Goal: Navigation & Orientation: Find specific page/section

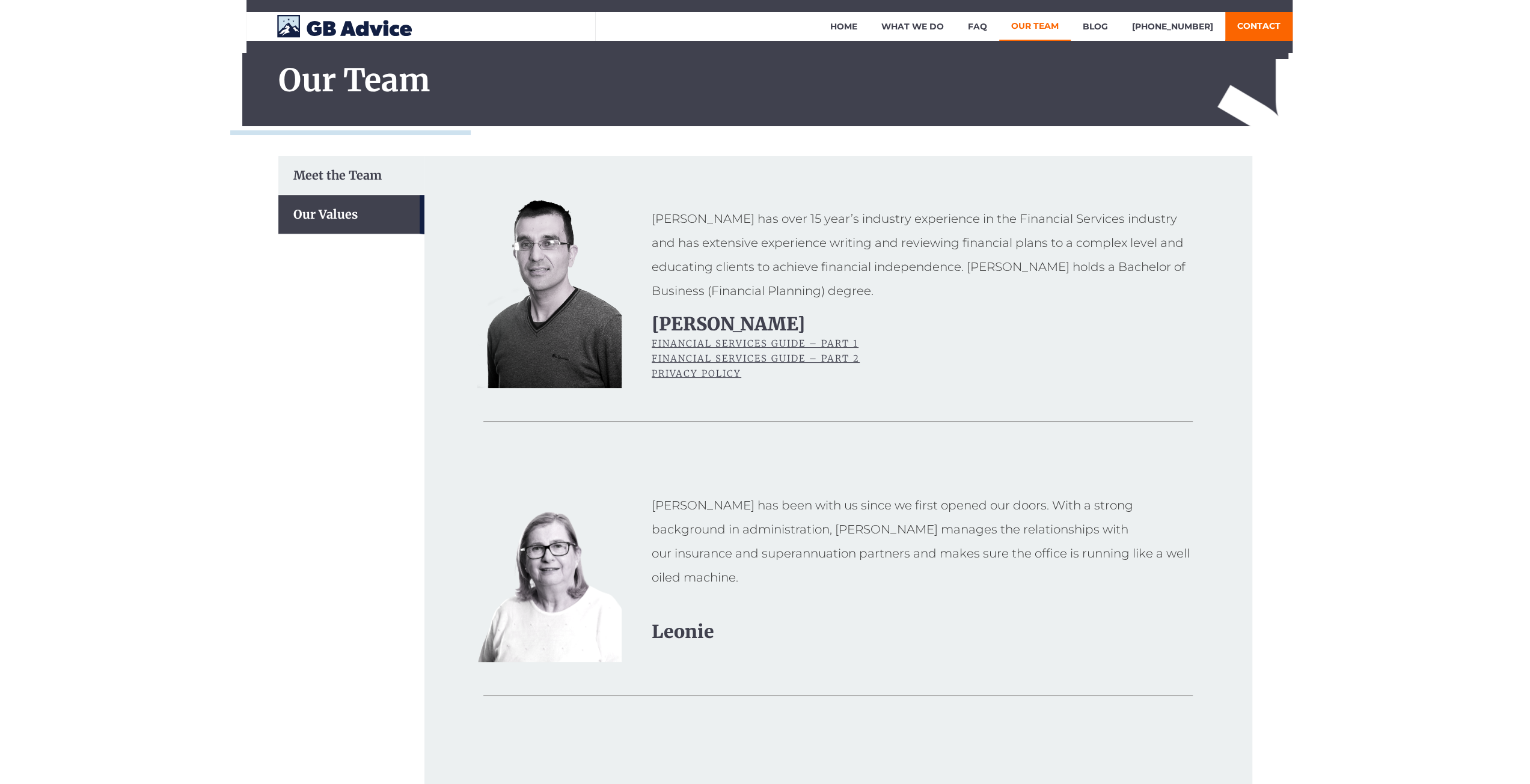
click at [355, 169] on div "Meet the Team" at bounding box center [351, 176] width 146 height 39
click at [944, 37] on link "What We Do" at bounding box center [913, 26] width 87 height 29
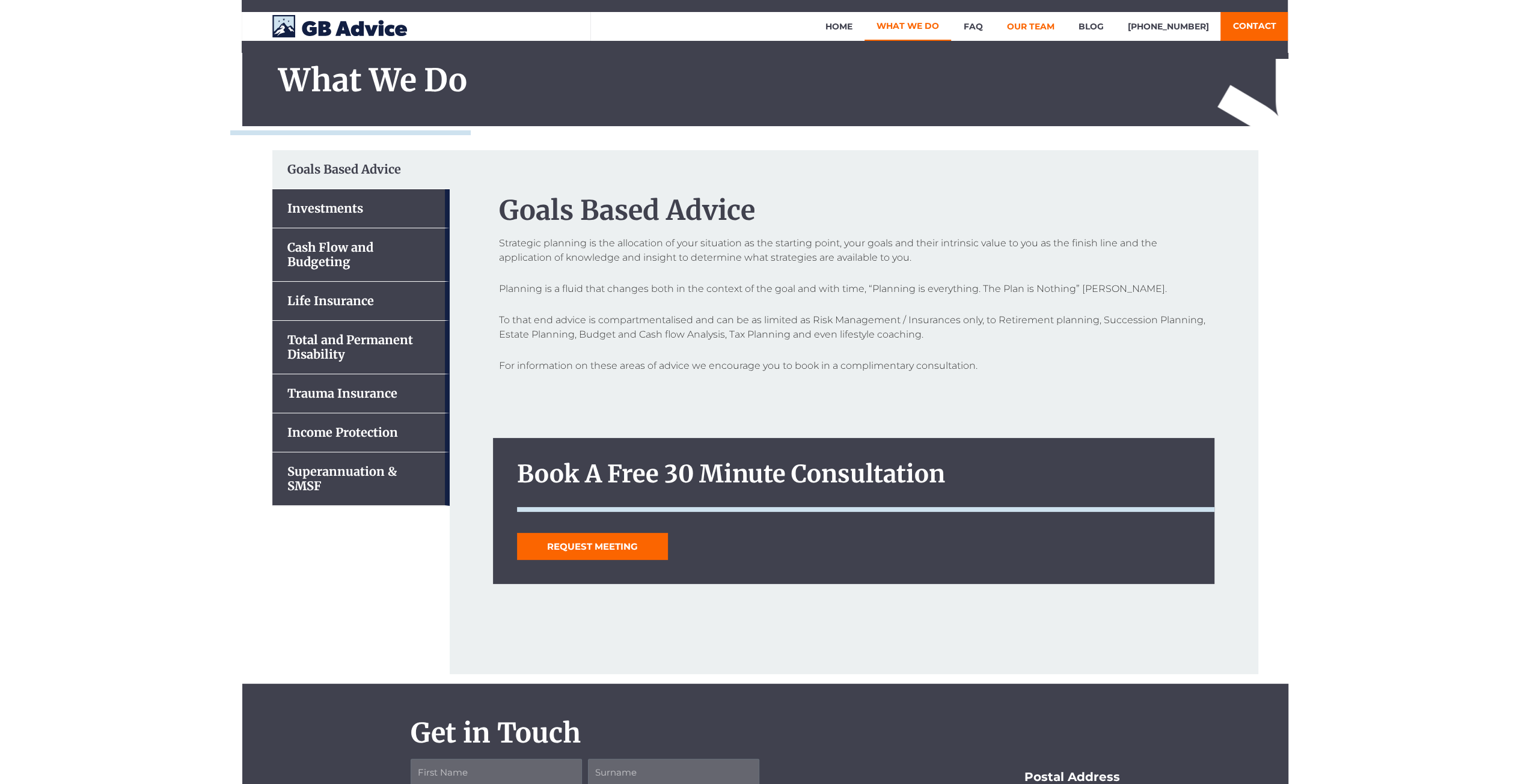
click at [1042, 15] on link "Our Team" at bounding box center [1030, 26] width 72 height 29
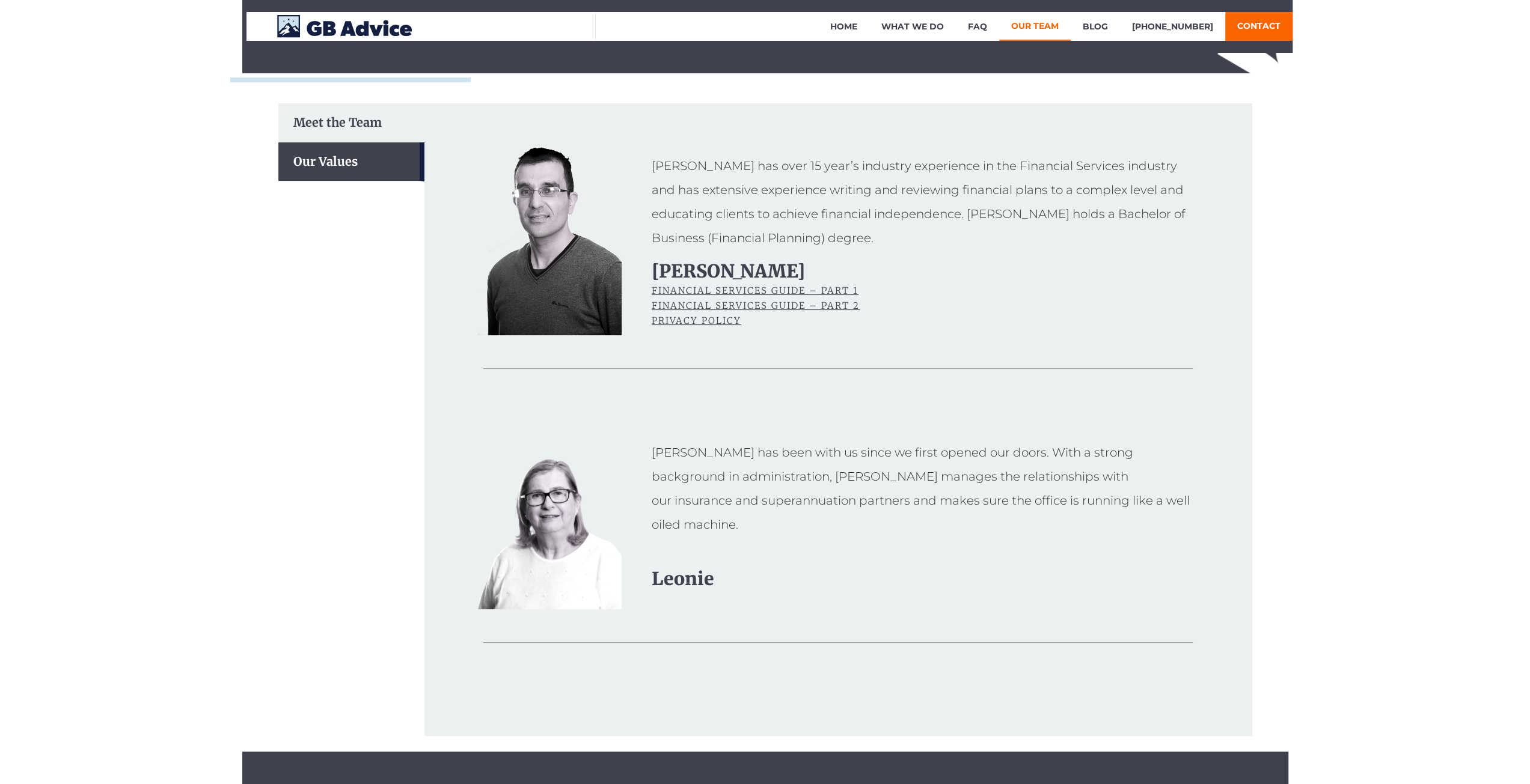
scroll to position [51, 0]
